Goal: Task Accomplishment & Management: Manage account settings

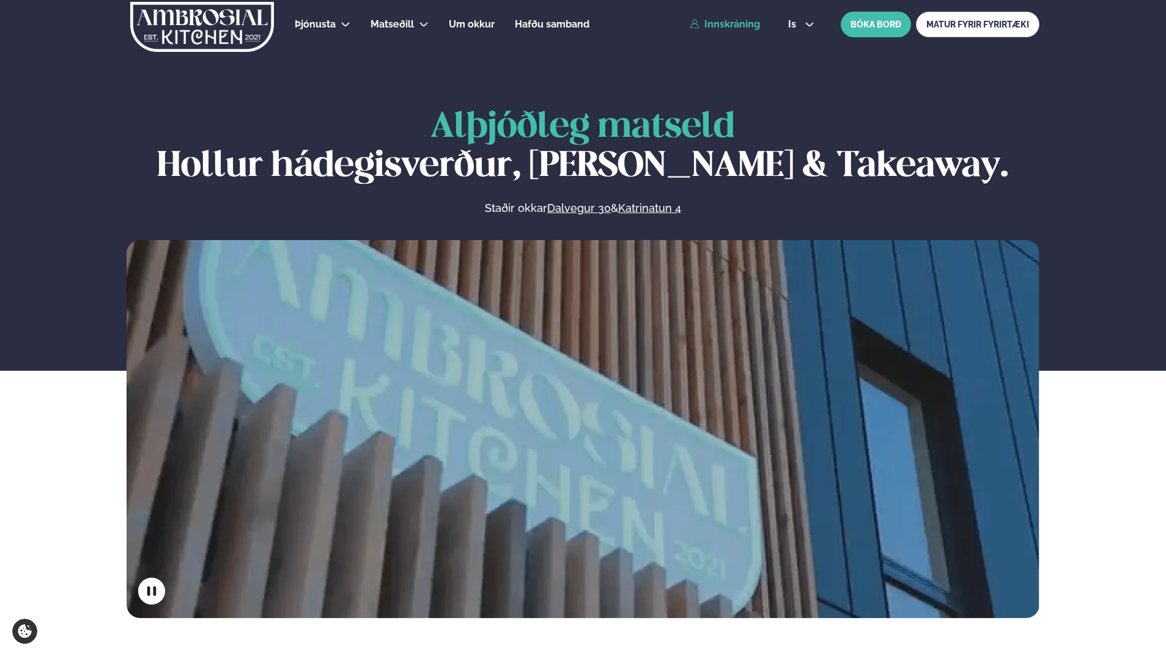
click at [741, 22] on link "Innskráning" at bounding box center [724, 24] width 70 height 11
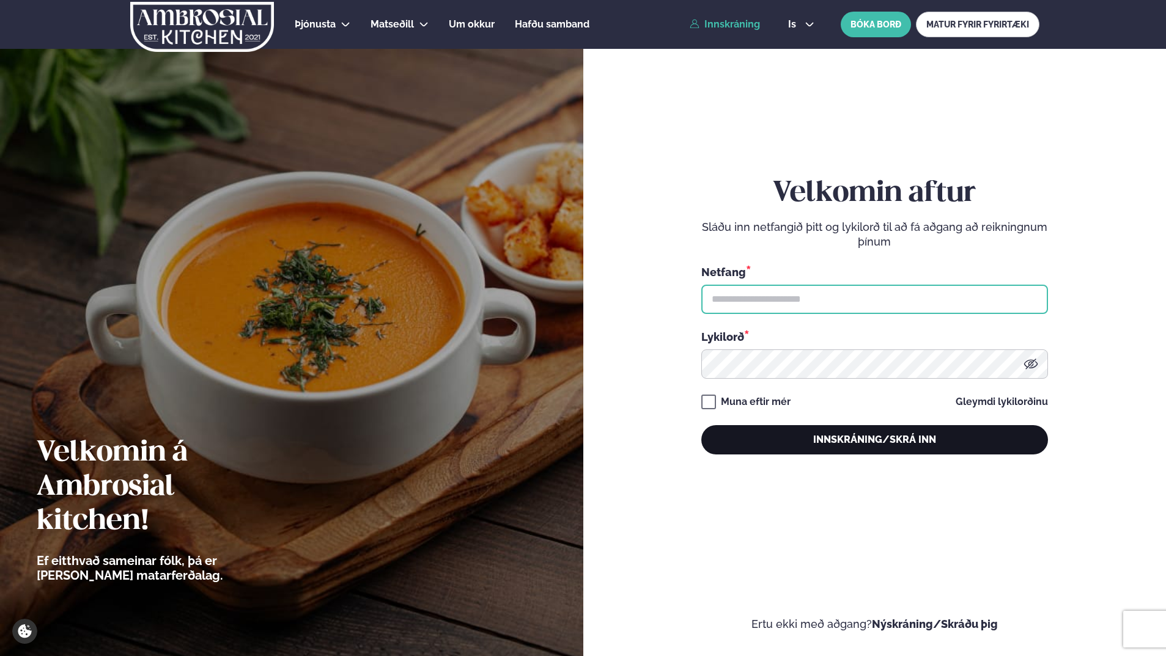
type input "**********"
click at [834, 440] on button "Innskráning/Skrá inn" at bounding box center [874, 439] width 347 height 29
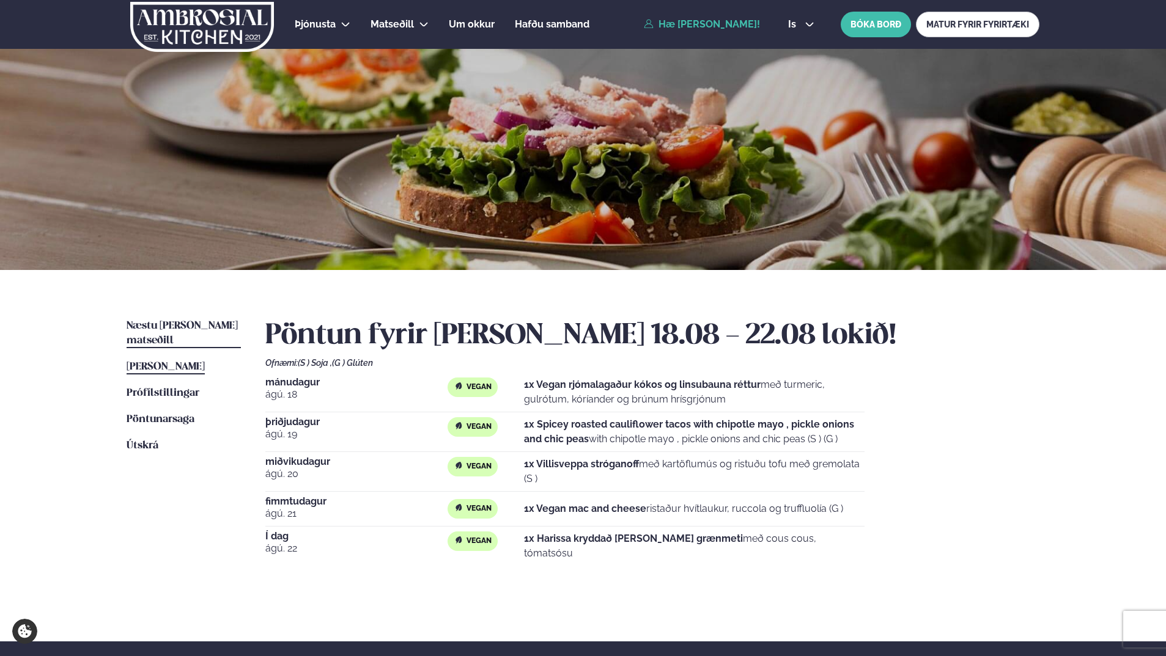
click at [180, 326] on span "Næstu [PERSON_NAME] matseðill" at bounding box center [182, 333] width 111 height 25
